Goal: Information Seeking & Learning: Check status

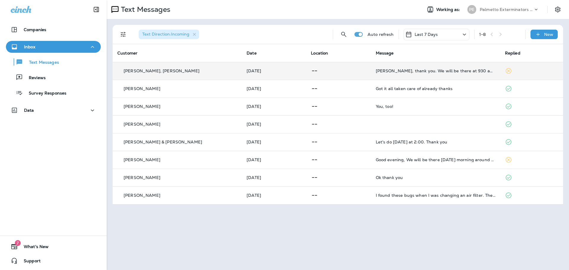
click at [347, 73] on p at bounding box center [338, 70] width 55 height 7
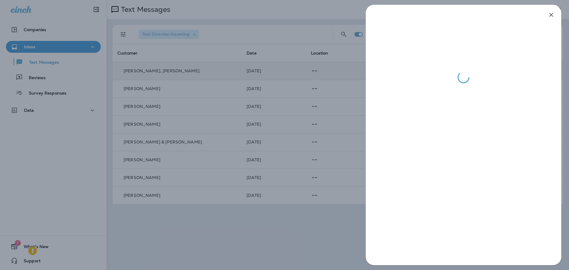
click at [551, 17] on icon "button" at bounding box center [551, 14] width 7 height 7
